Goal: Book appointment/travel/reservation

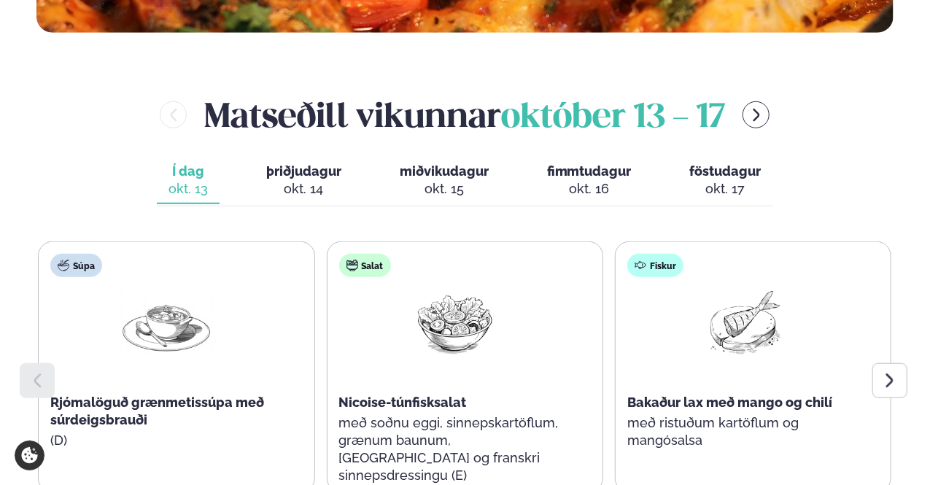
scroll to position [583, 0]
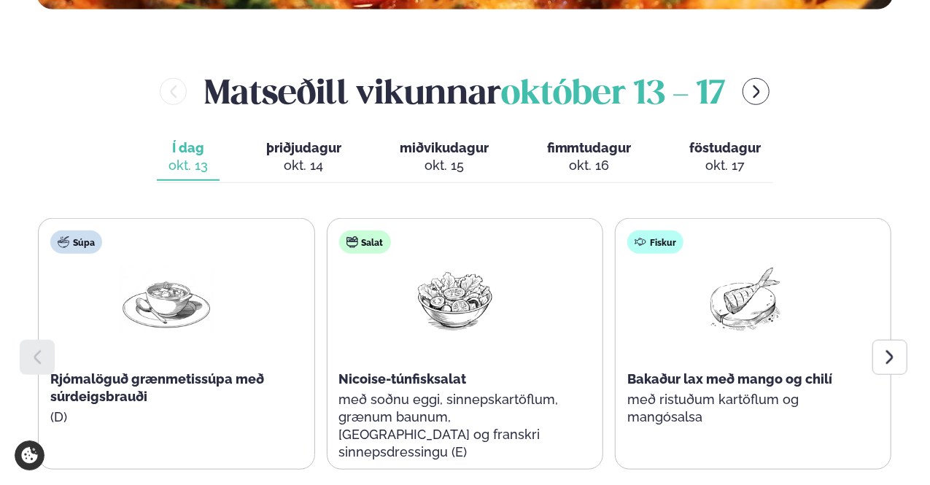
click at [321, 157] on div "okt. 14" at bounding box center [303, 165] width 75 height 17
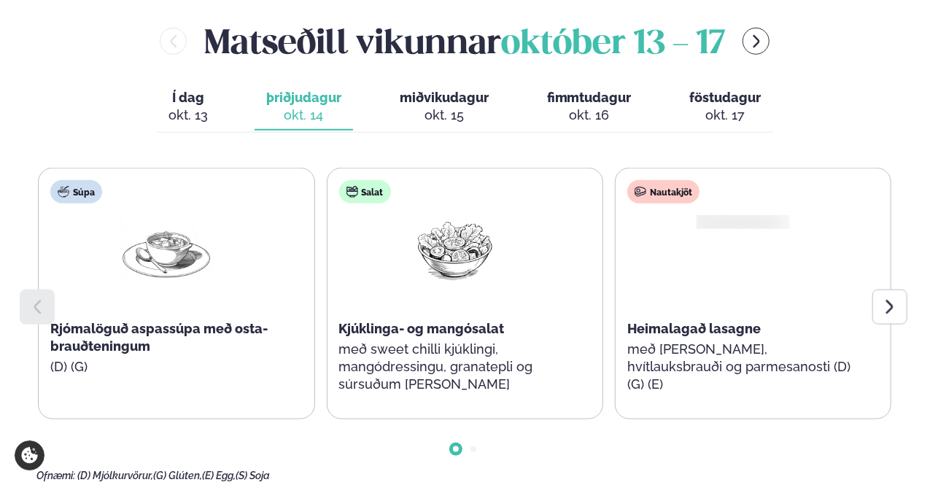
scroll to position [656, 0]
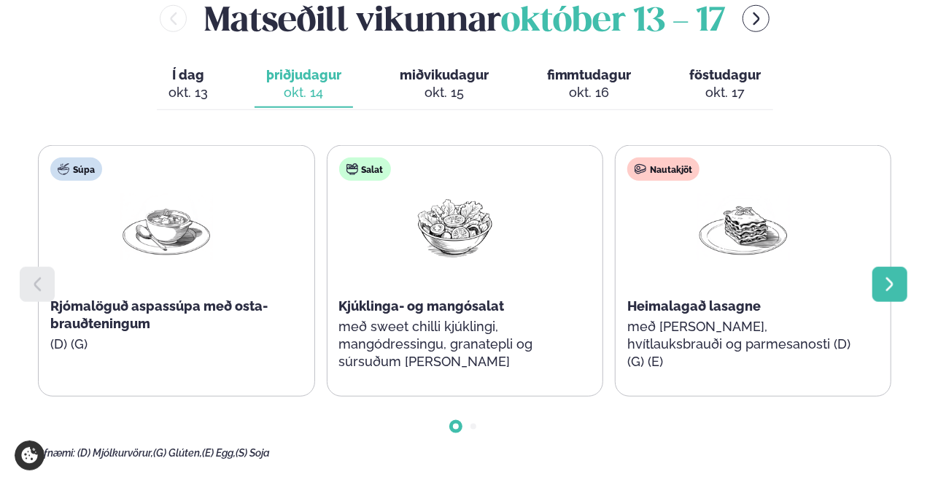
click at [880, 290] on div at bounding box center [889, 284] width 35 height 35
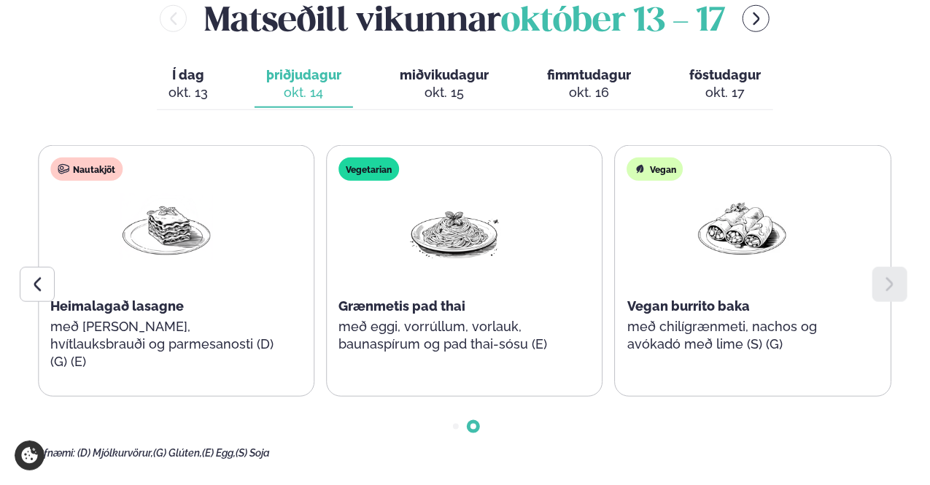
click at [880, 290] on div at bounding box center [889, 284] width 35 height 35
click at [456, 75] on span "miðvikudagur" at bounding box center [444, 74] width 89 height 15
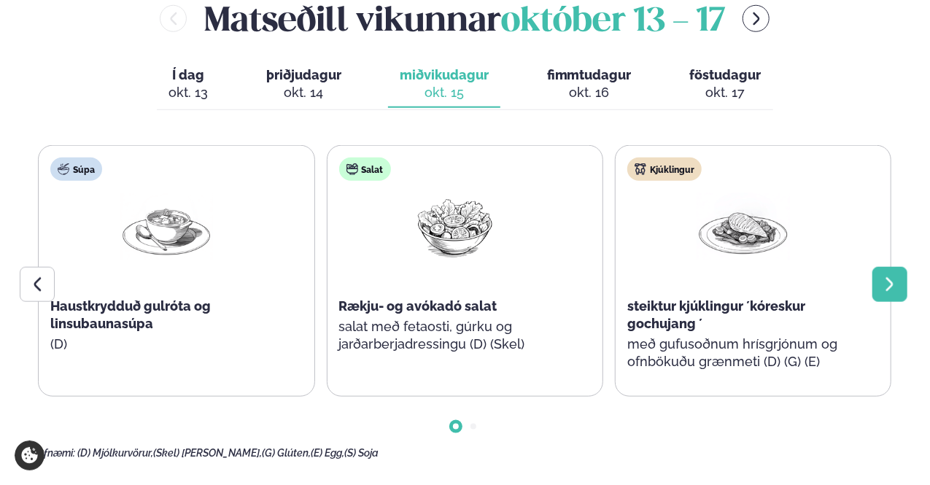
click at [877, 279] on div at bounding box center [889, 284] width 35 height 35
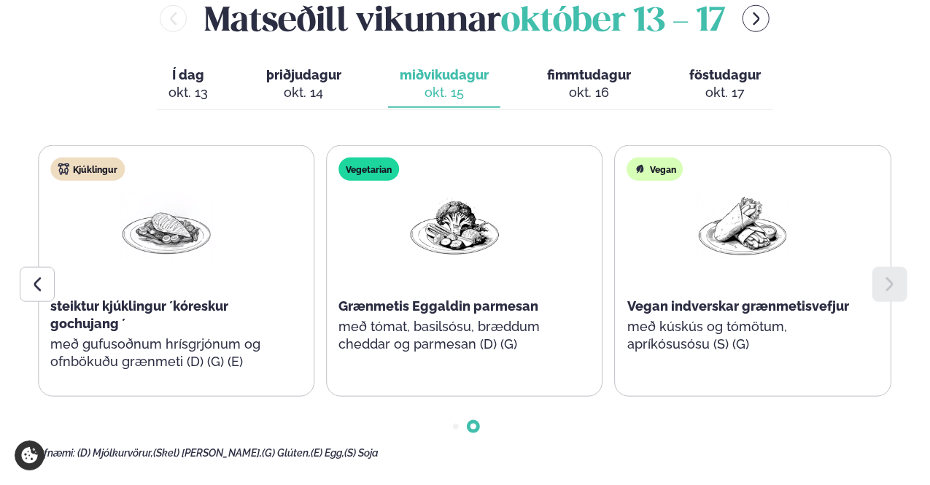
click at [877, 279] on div at bounding box center [889, 284] width 35 height 35
click at [606, 82] on span "fimmtudagur" at bounding box center [589, 74] width 85 height 15
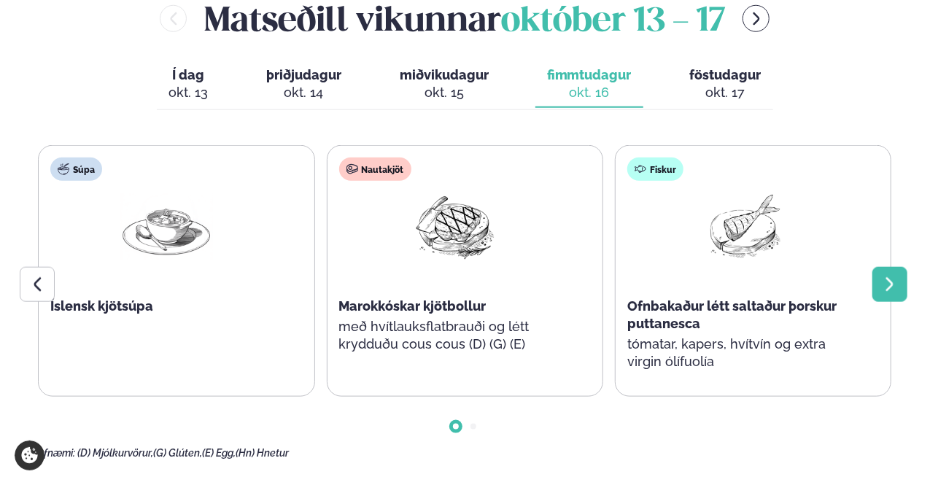
click at [904, 284] on div at bounding box center [889, 284] width 35 height 35
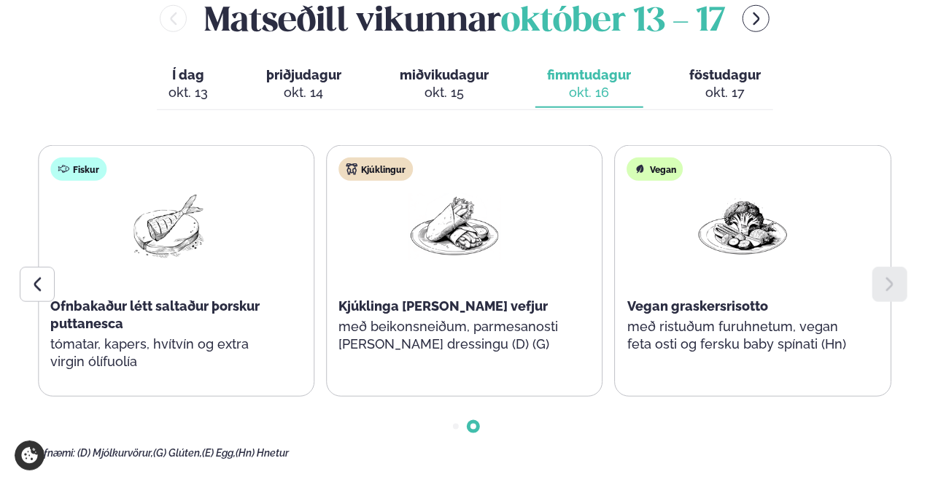
click at [710, 90] on div "okt. 17" at bounding box center [725, 92] width 71 height 17
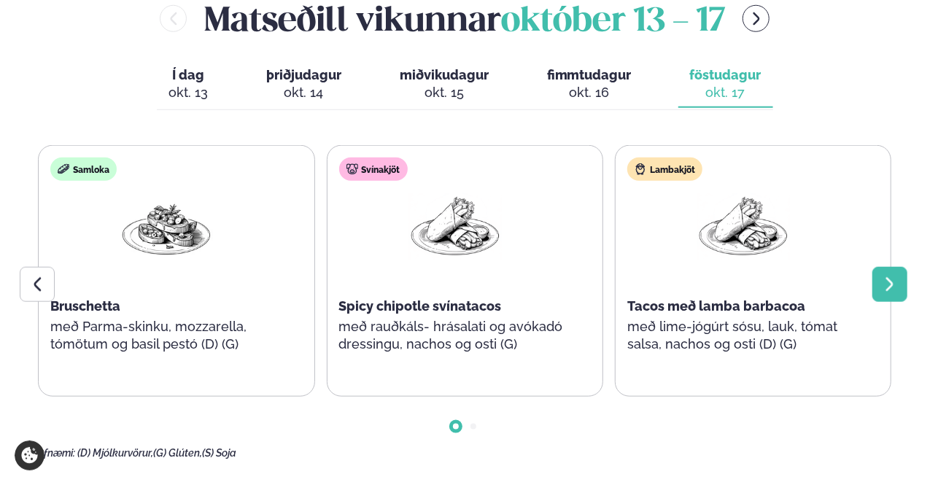
click at [894, 282] on icon at bounding box center [889, 284] width 17 height 17
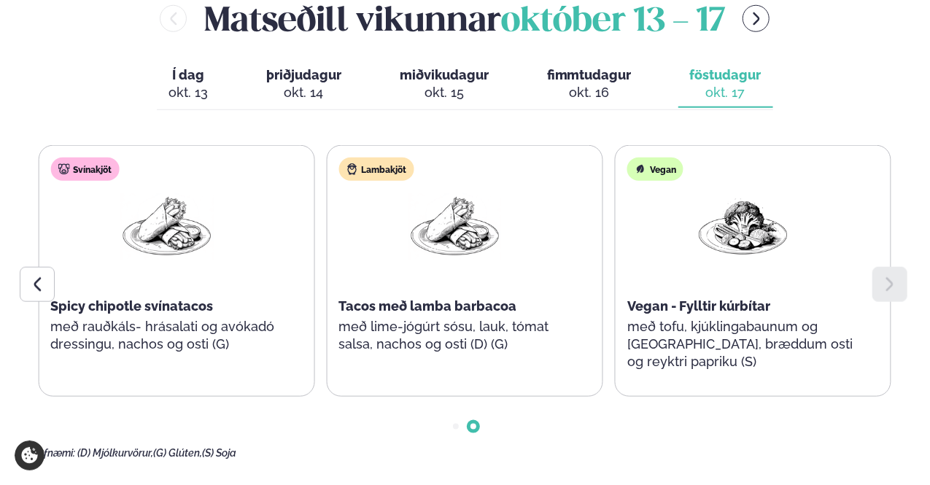
click at [894, 282] on icon at bounding box center [889, 284] width 17 height 17
click at [203, 97] on div "okt. 13" at bounding box center [187, 92] width 39 height 17
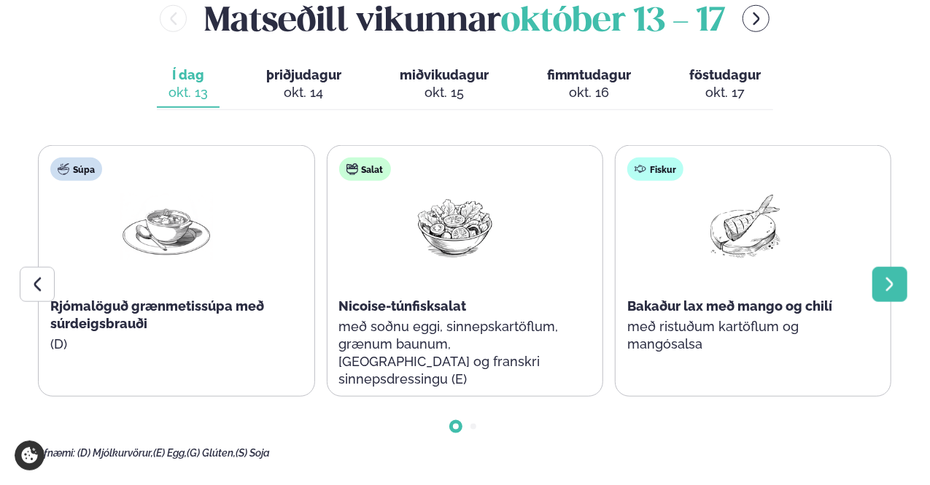
click at [886, 281] on icon at bounding box center [889, 284] width 17 height 17
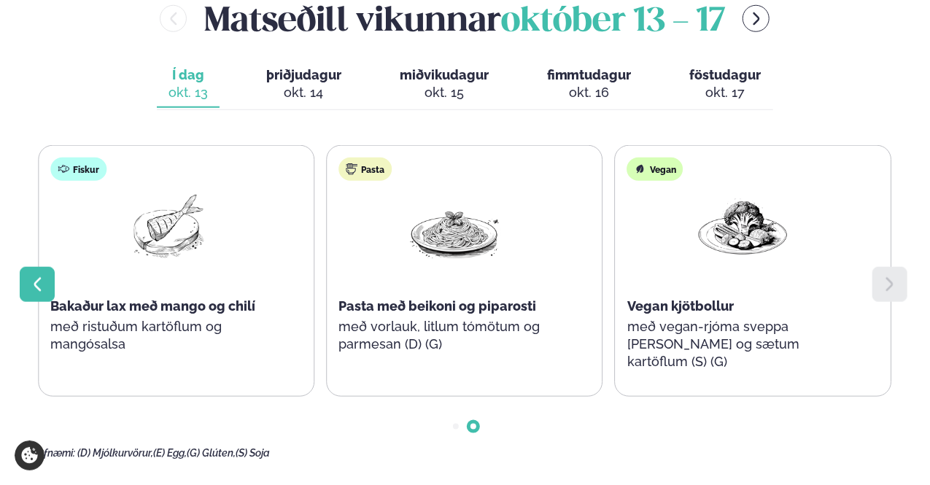
click at [39, 288] on icon at bounding box center [37, 284] width 7 height 14
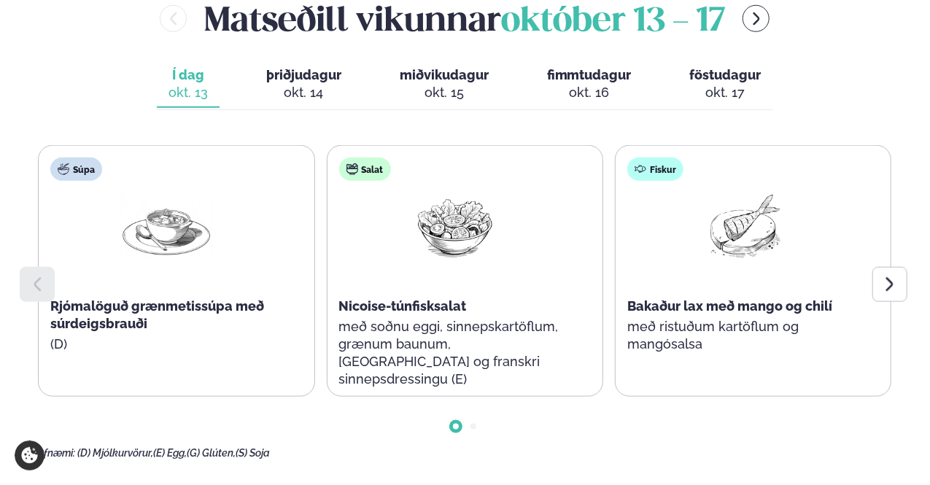
click at [39, 288] on icon at bounding box center [37, 284] width 7 height 14
